Goal: Information Seeking & Learning: Check status

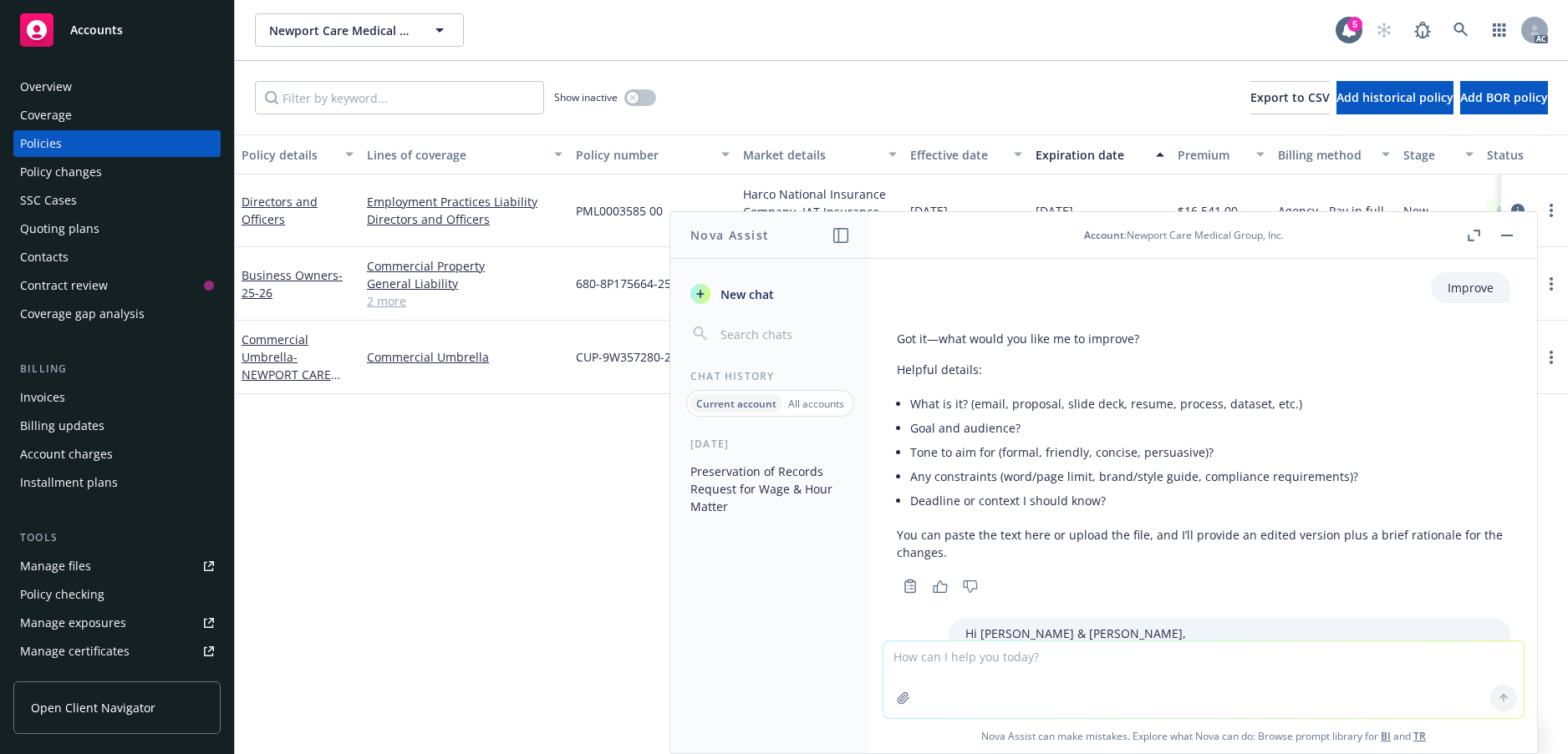
scroll to position [978, 0]
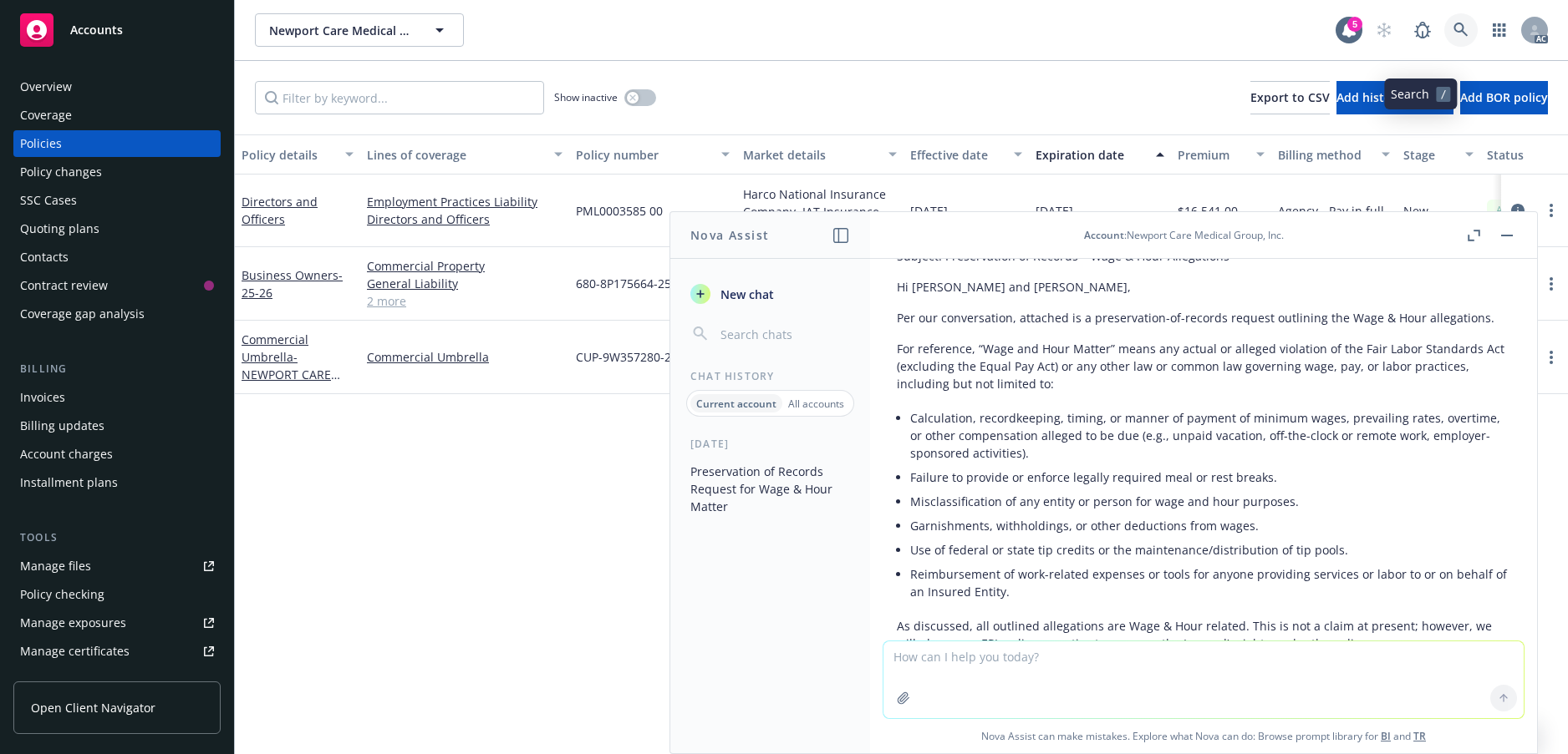
click at [1453, 36] on icon at bounding box center [1460, 29] width 14 height 14
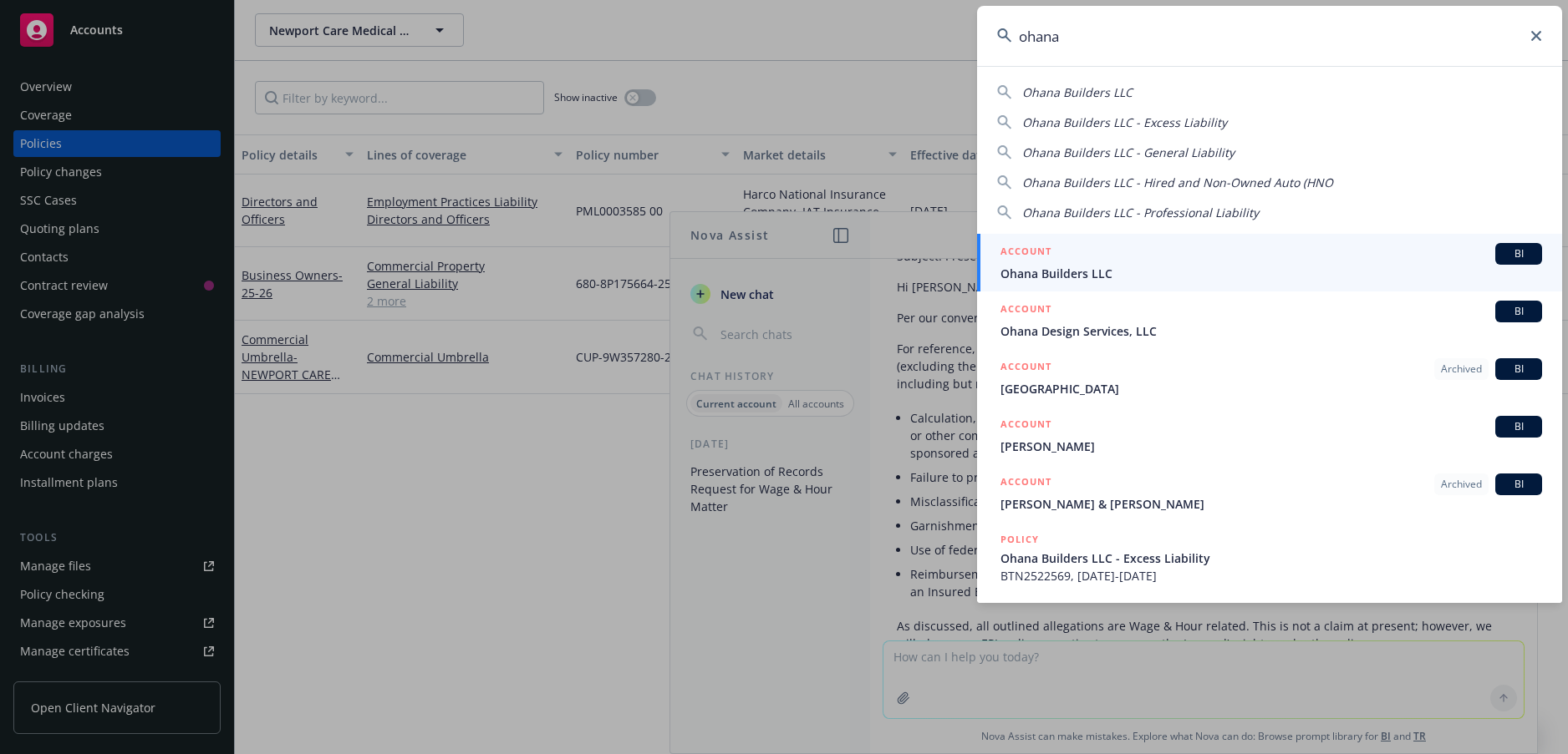
type input "ohana"
click at [1113, 272] on span "Ohana Builders LLC" at bounding box center [1271, 273] width 541 height 18
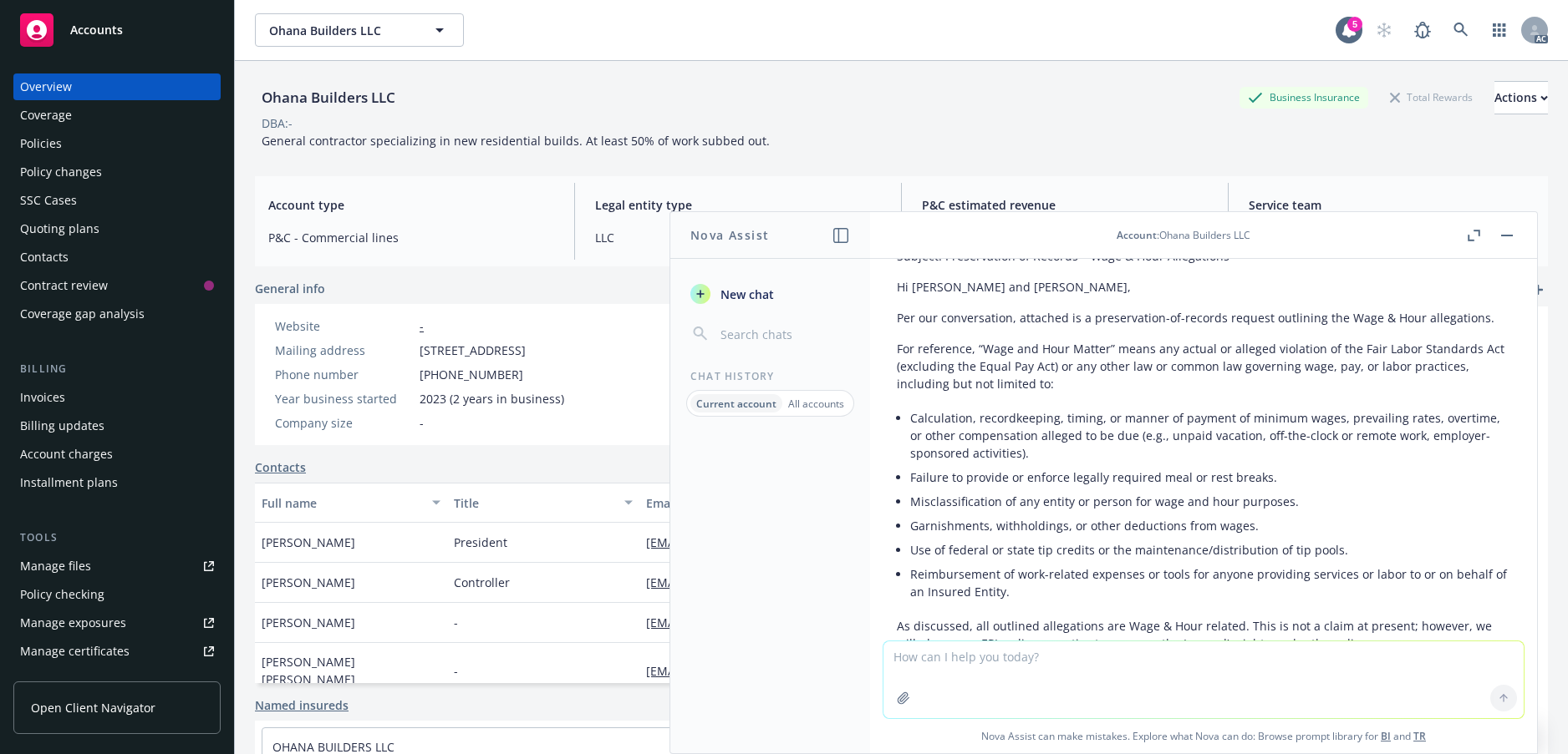
click at [52, 157] on div "Policies" at bounding box center [40, 144] width 42 height 27
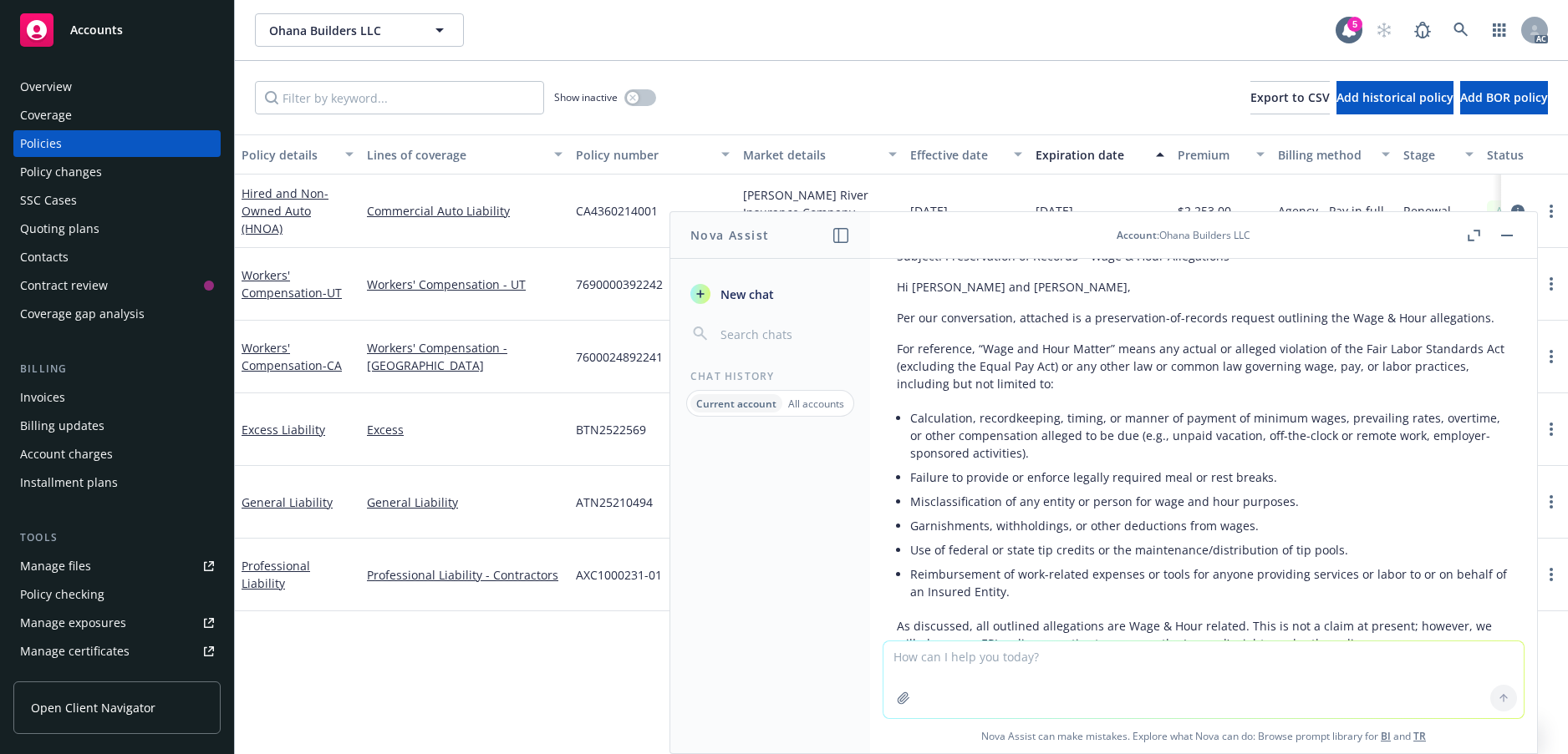
click at [1496, 245] on button "button" at bounding box center [1505, 235] width 20 height 20
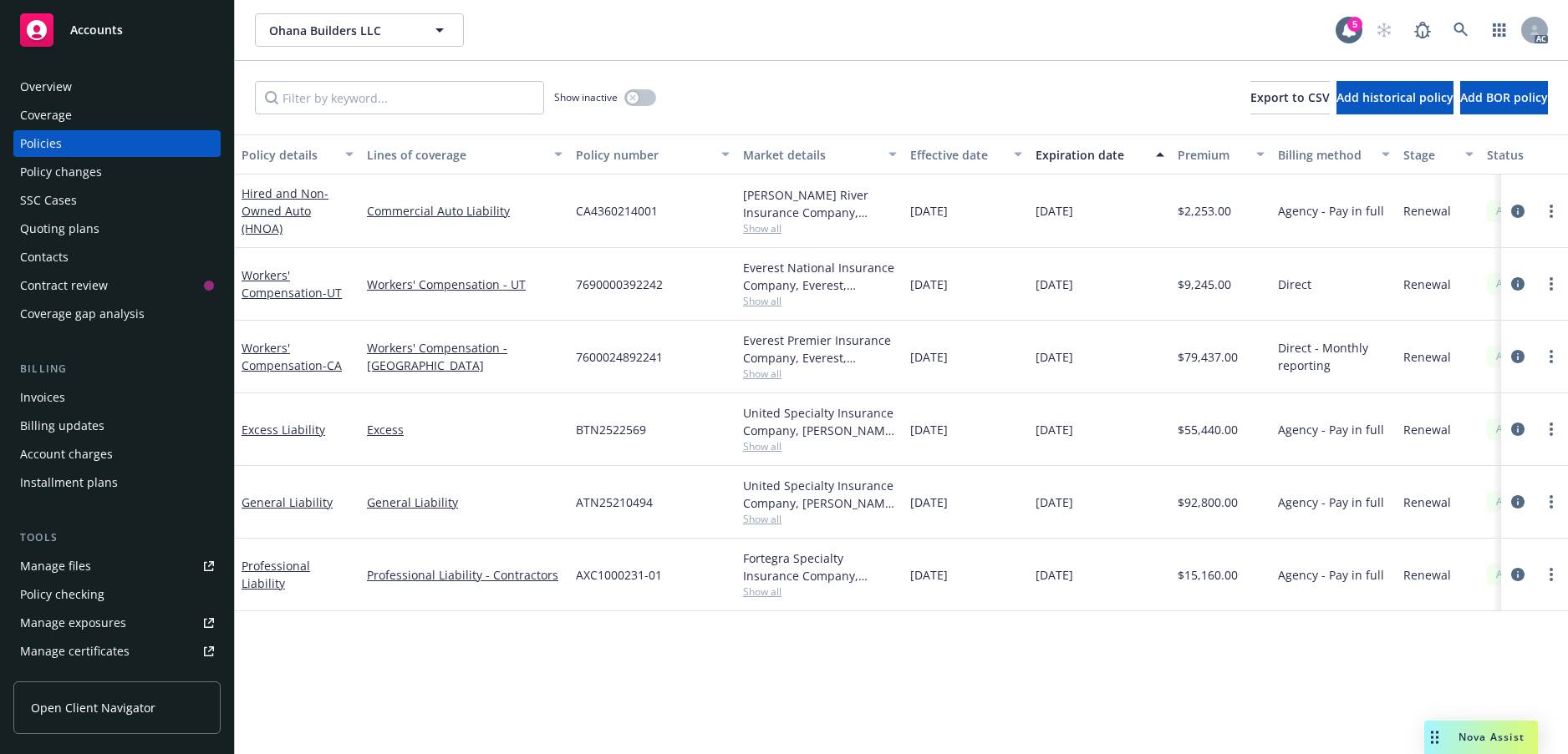
scroll to position [20, 0]
click at [635, 100] on icon "button" at bounding box center [632, 97] width 6 height 6
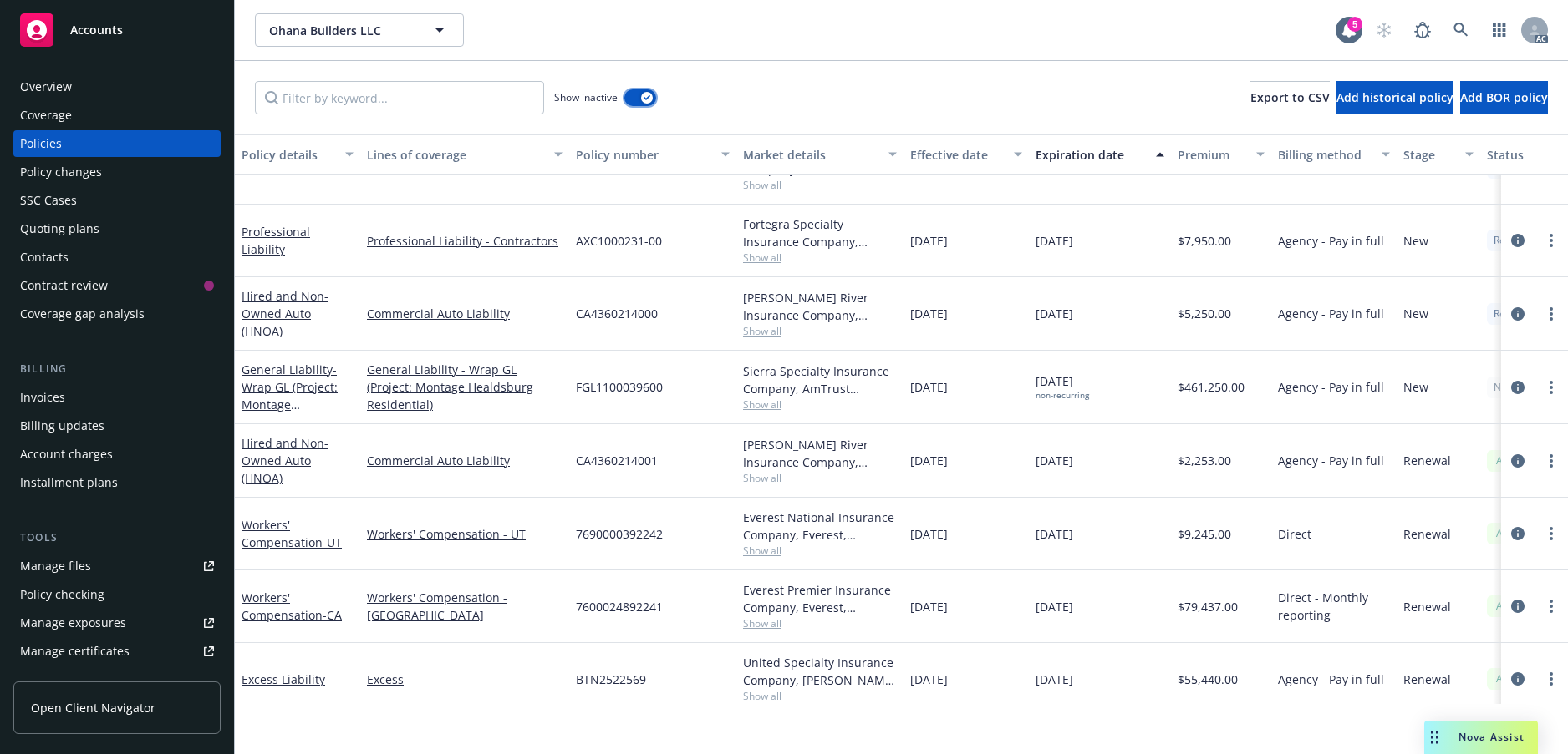
scroll to position [239, 0]
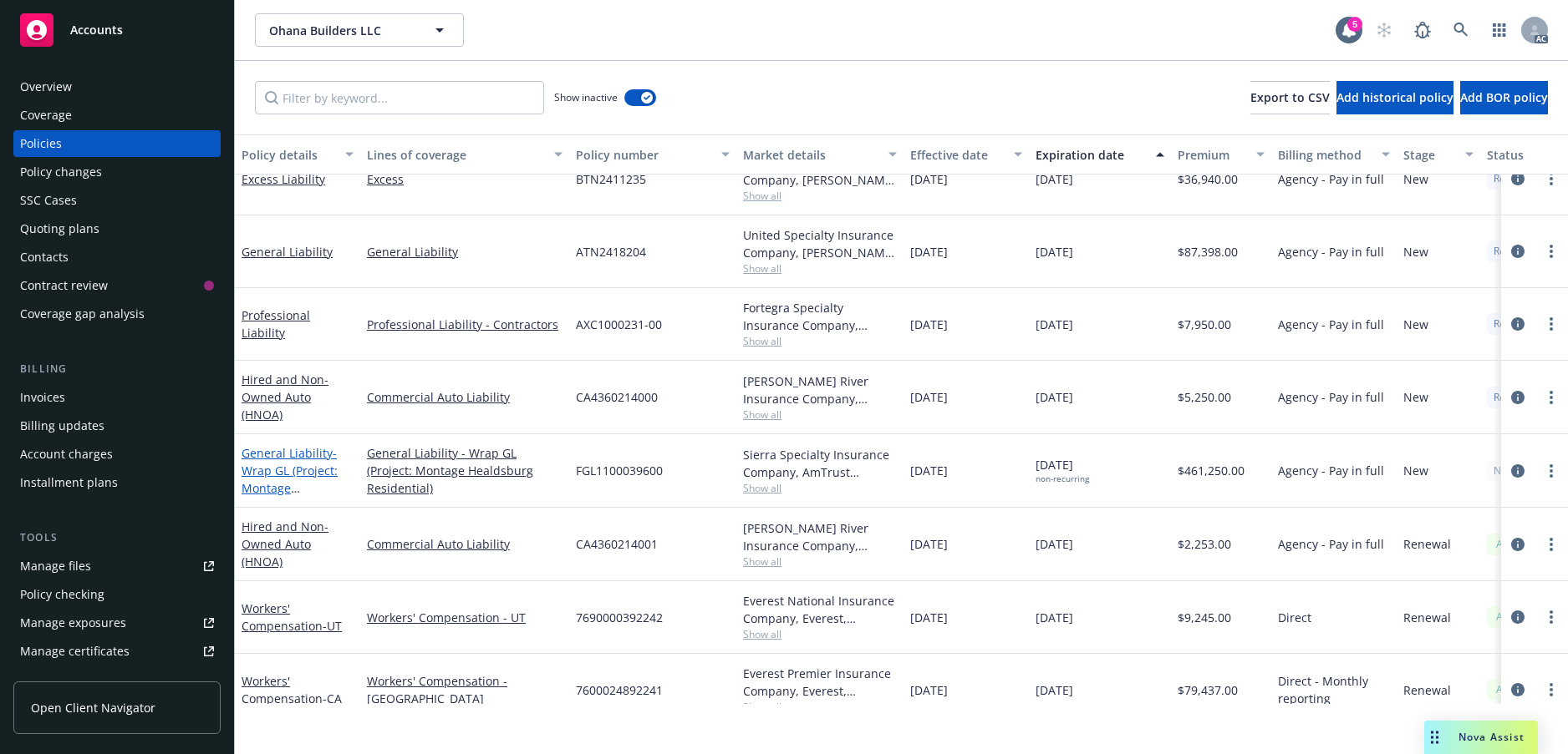
click at [278, 531] on span "- Wrap GL (Project: Montage Healdsburg Residential)" at bounding box center [289, 488] width 96 height 86
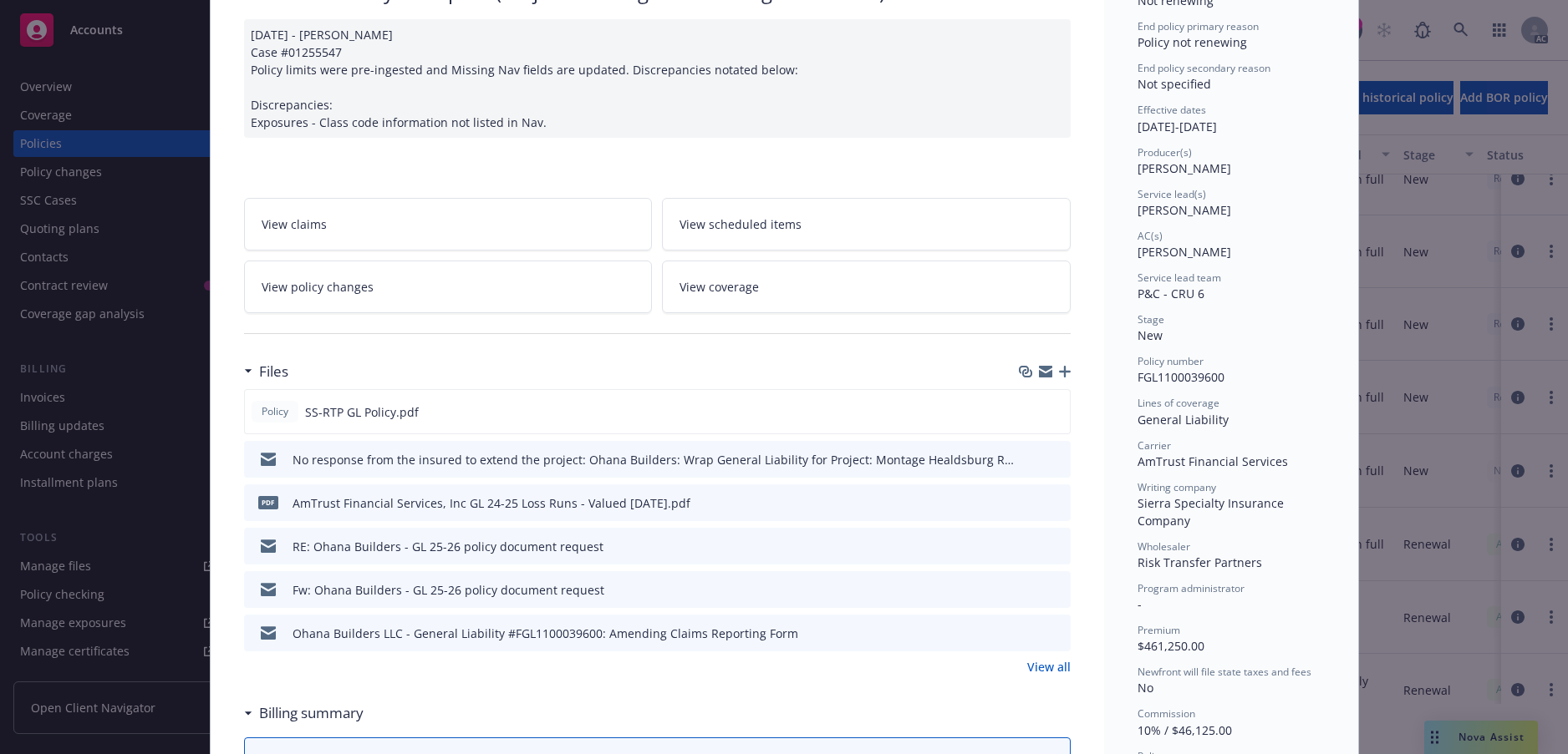
scroll to position [167, 0]
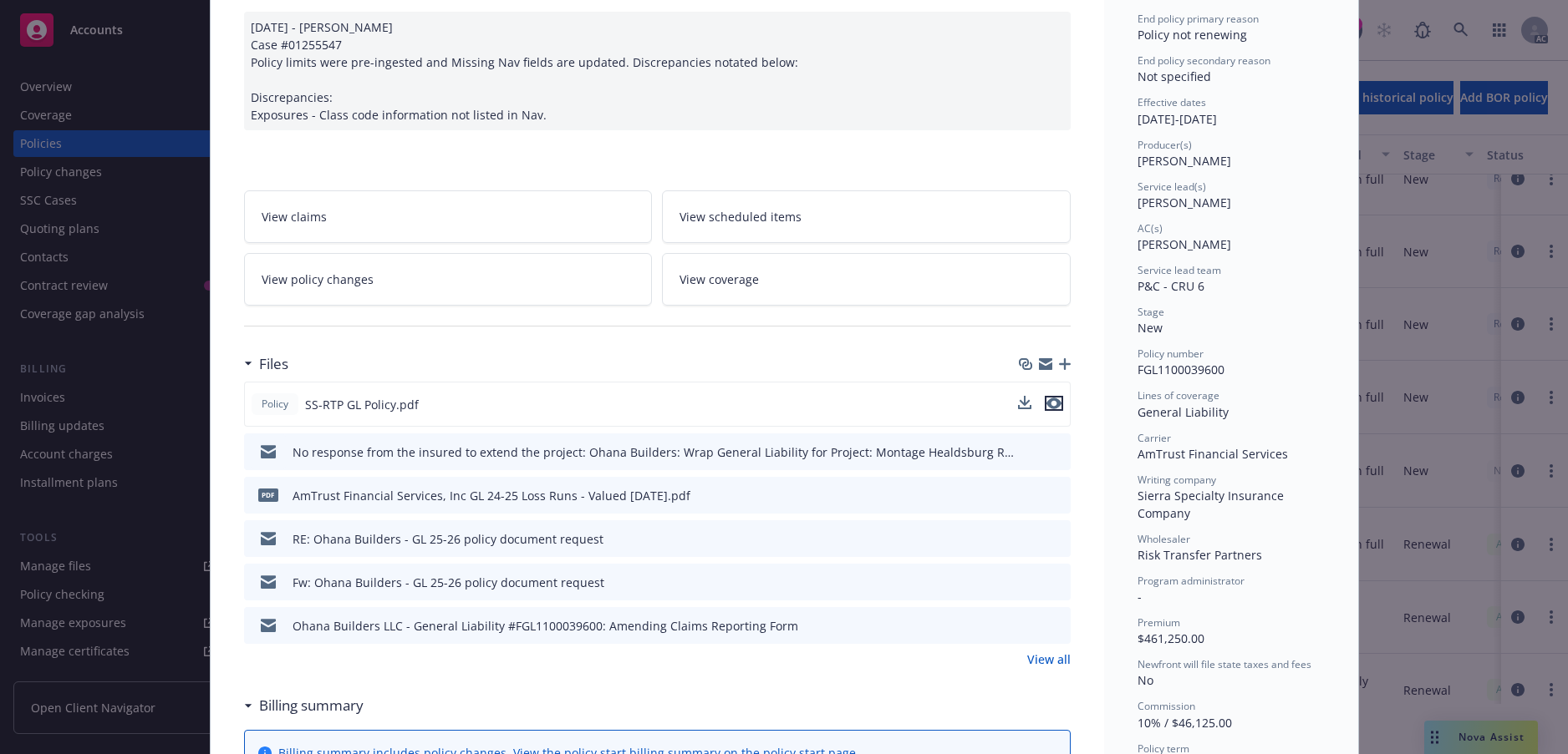
click at [1046, 410] on icon "preview file" at bounding box center [1054, 403] width 15 height 12
